Goal: Information Seeking & Learning: Check status

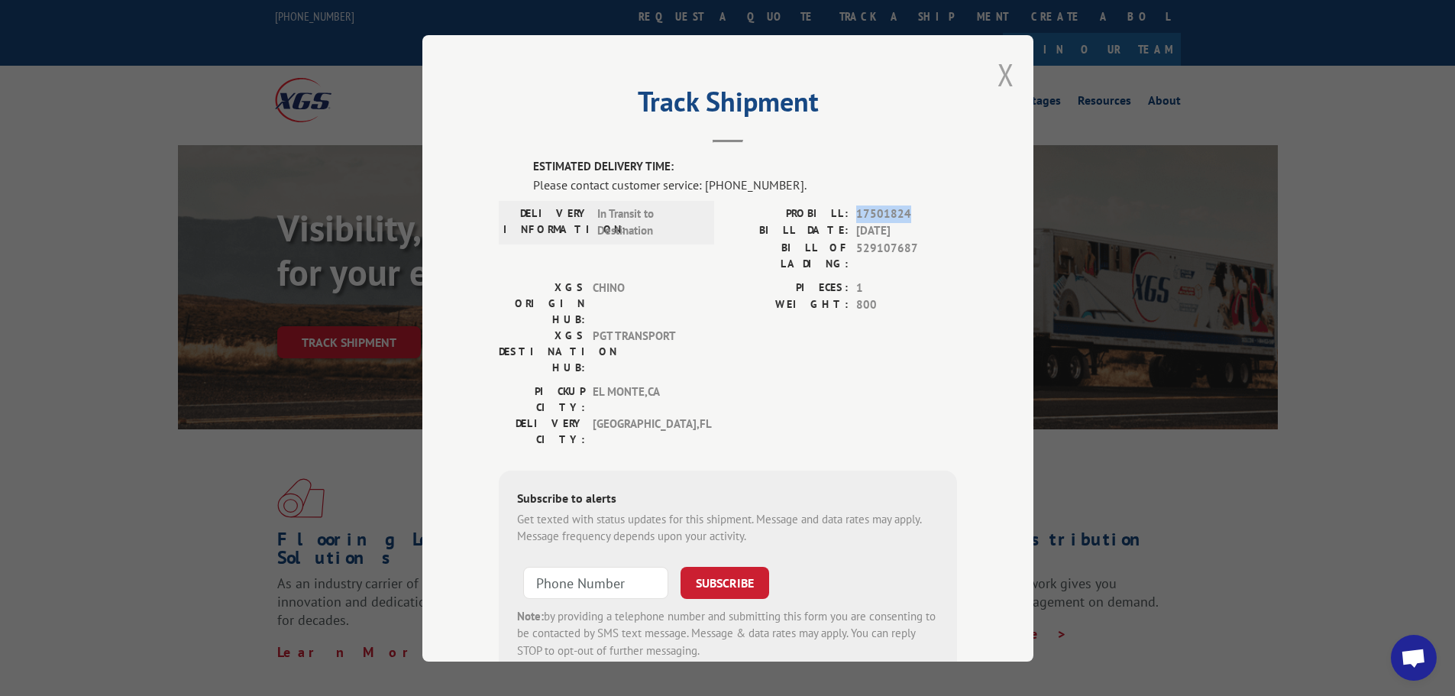
click at [998, 75] on button "Close modal" at bounding box center [1006, 74] width 17 height 40
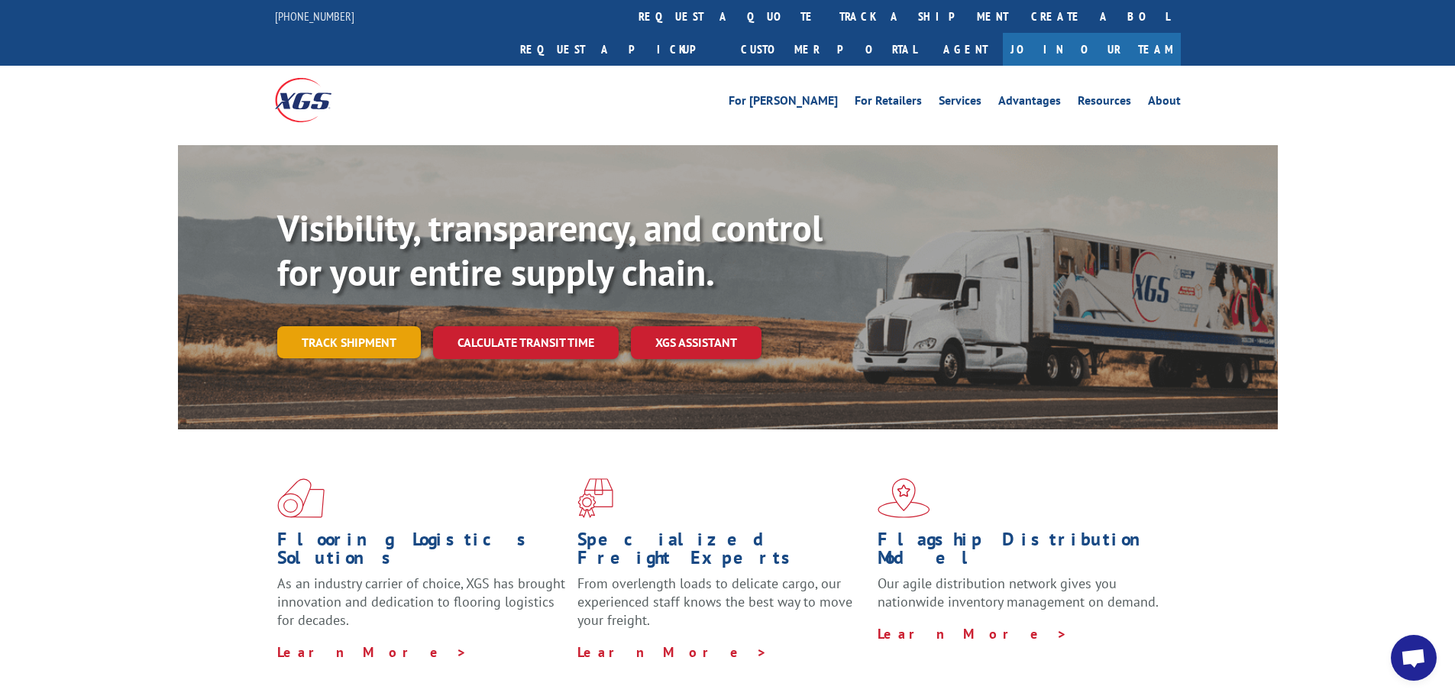
click at [322, 326] on link "Track shipment" at bounding box center [349, 342] width 144 height 32
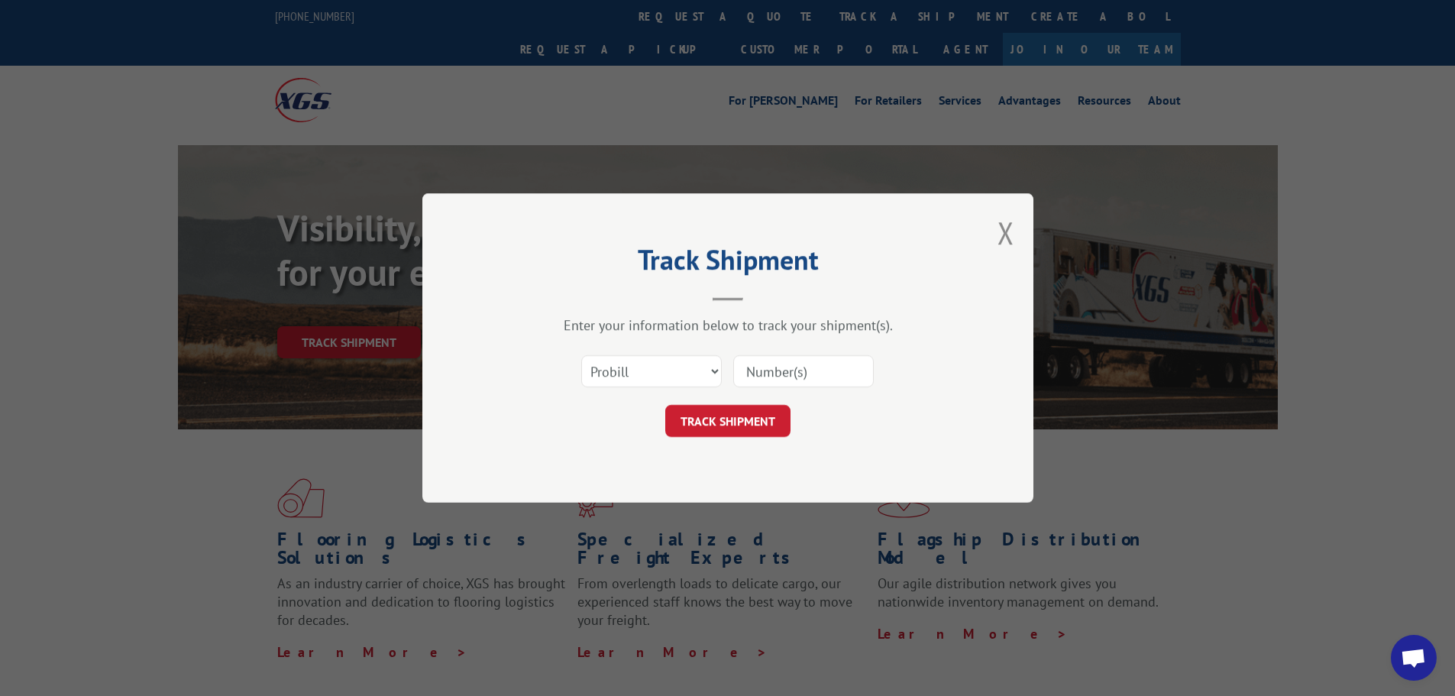
click at [791, 371] on input at bounding box center [803, 371] width 141 height 32
type input "17501824"
click at [776, 422] on button "TRACK SHIPMENT" at bounding box center [727, 421] width 125 height 32
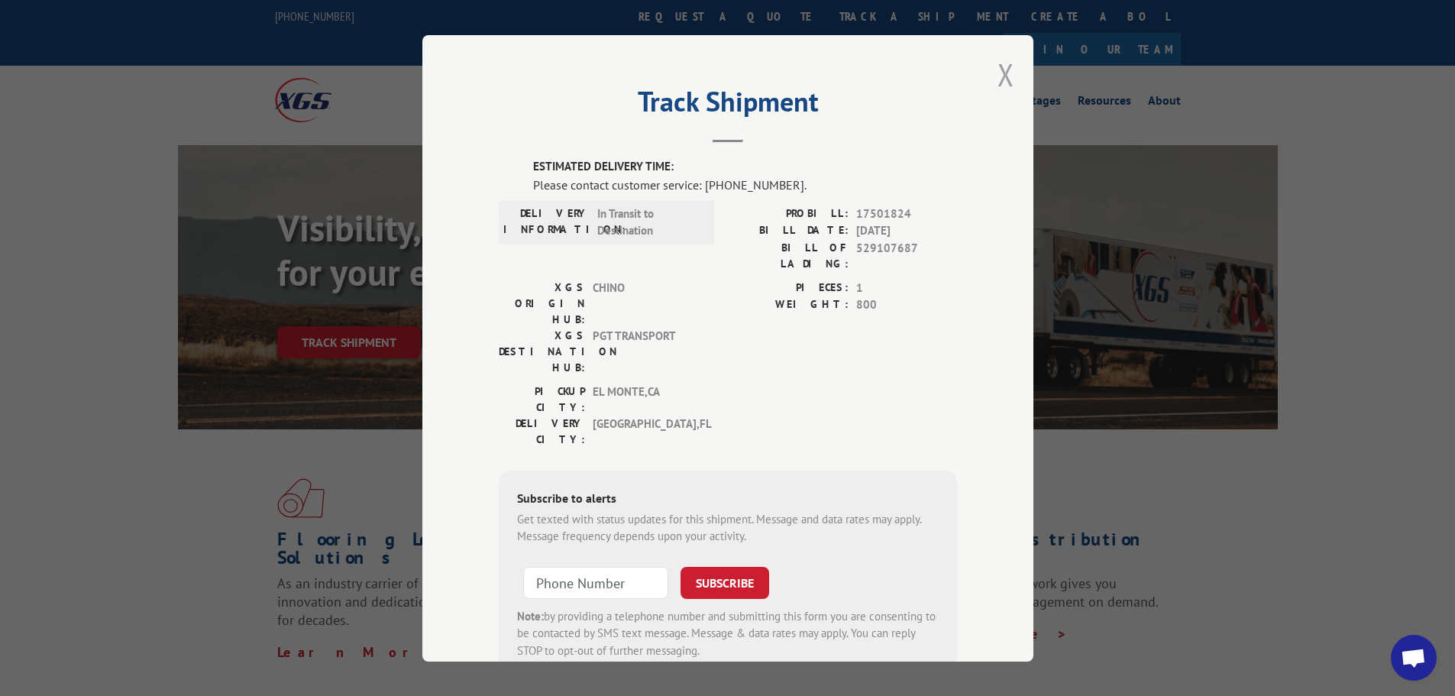
click at [1002, 73] on button "Close modal" at bounding box center [1006, 74] width 17 height 40
